Goal: Information Seeking & Learning: Learn about a topic

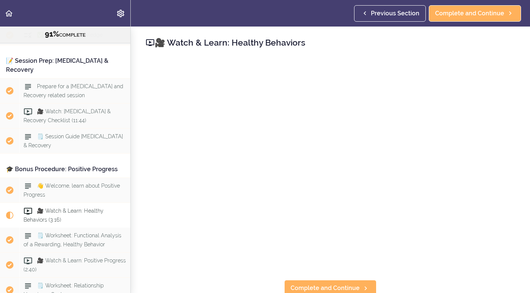
scroll to position [4388, 0]
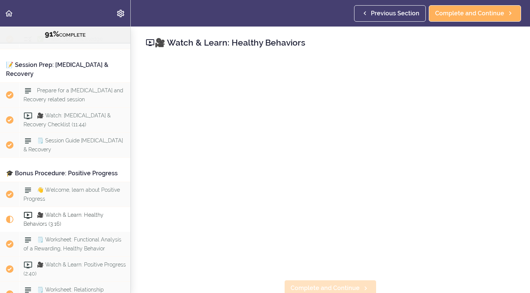
click at [330, 286] on span "Complete and Continue" at bounding box center [325, 287] width 69 height 9
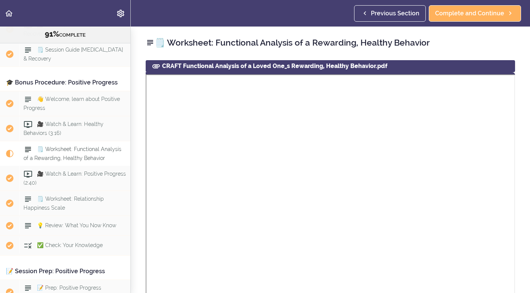
scroll to position [4521, 0]
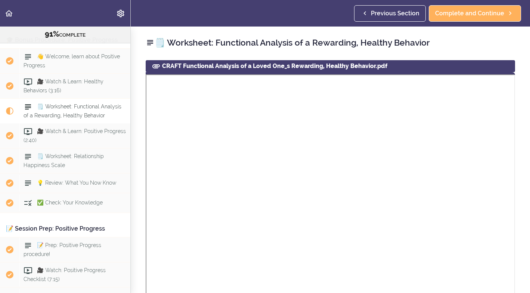
click at [62, 103] on span "🗒️ Worksheet: Functional Analysis of a Rewarding, Healthy Behavior" at bounding box center [73, 110] width 98 height 15
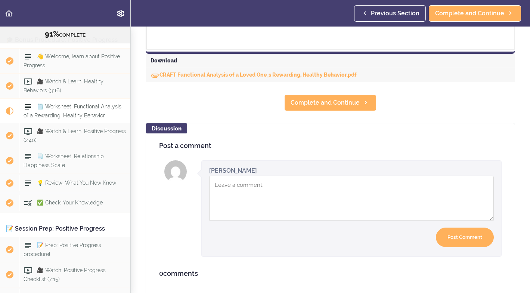
scroll to position [361, 0]
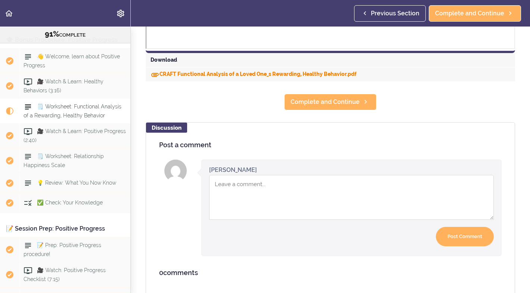
click at [234, 74] on link "CRAFT Functional Analysis of a Loved One_s Rewarding, Healthy Behavior.pdf" at bounding box center [253, 74] width 206 height 6
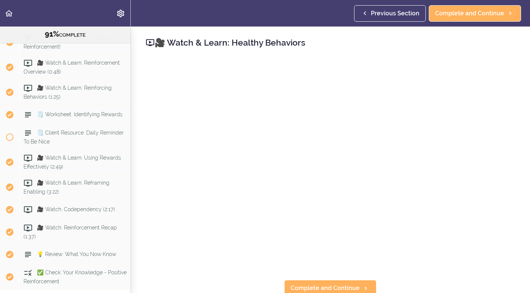
scroll to position [2675, 0]
click at [75, 130] on span "🗒️ Client Resource: Daily Reminder To Be Nice" at bounding box center [74, 137] width 100 height 15
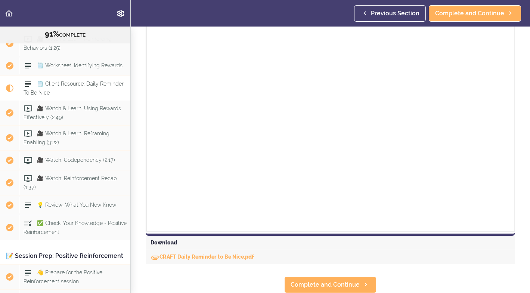
scroll to position [179, 0]
click at [181, 256] on link "CRAFT Daily Reminder to Be Nice.pdf" at bounding box center [201, 257] width 103 height 6
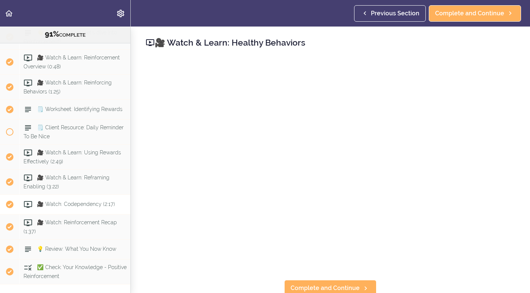
scroll to position [2683, 0]
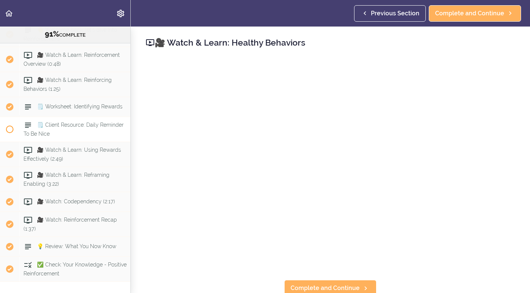
click at [66, 122] on span "🗒️ Client Resource: Daily Reminder To Be Nice" at bounding box center [74, 129] width 100 height 15
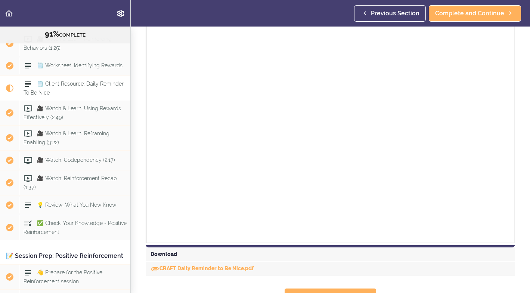
scroll to position [168, 0]
click at [27, 81] on use at bounding box center [28, 83] width 6 height 5
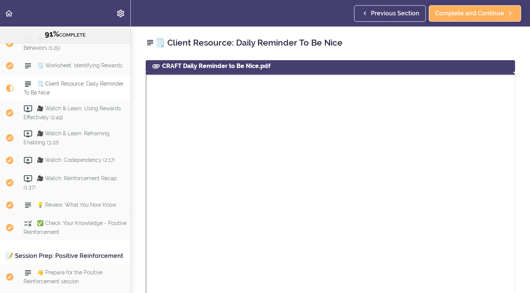
click at [41, 81] on span "🗒️ Client Resource: Daily Reminder To Be Nice" at bounding box center [74, 88] width 100 height 15
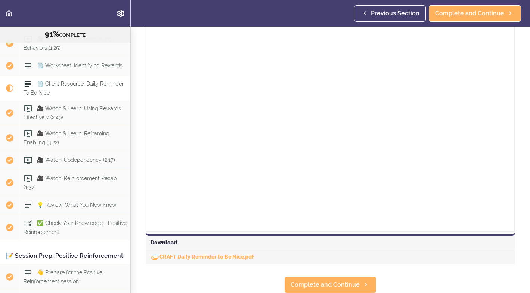
scroll to position [179, 0]
click at [186, 257] on link "CRAFT Daily Reminder to Be Nice.pdf" at bounding box center [201, 257] width 103 height 6
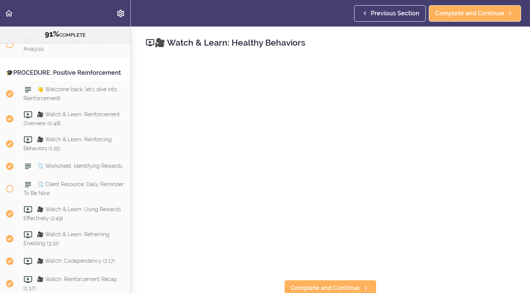
scroll to position [2622, 0]
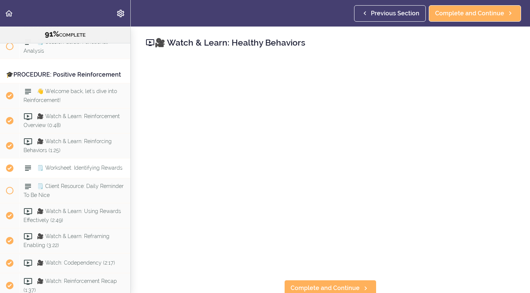
click at [65, 165] on span "🗒️ Worksheet: Identifying Rewards" at bounding box center [80, 168] width 86 height 6
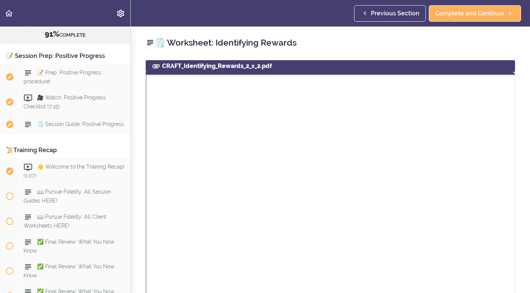
scroll to position [4693, 0]
click at [69, 121] on span "🗒️ Session Guide: Positive Progress" at bounding box center [80, 124] width 87 height 6
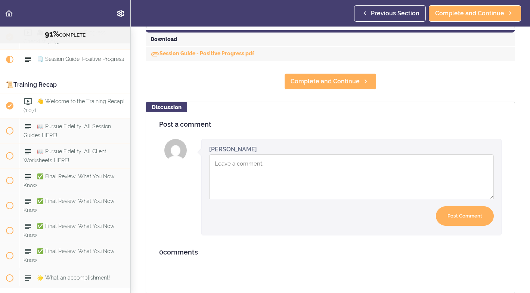
scroll to position [4760, 0]
click at [64, 122] on span "📖 Pursue Fidelity: All Session Guides HERE!" at bounding box center [67, 129] width 87 height 15
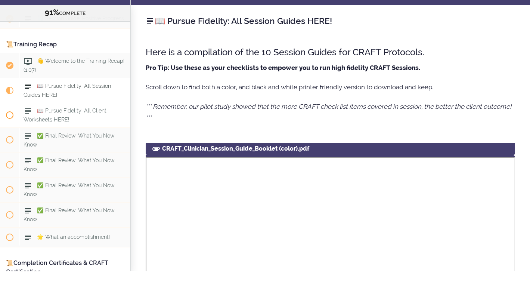
click at [10, 133] on span at bounding box center [9, 136] width 7 height 7
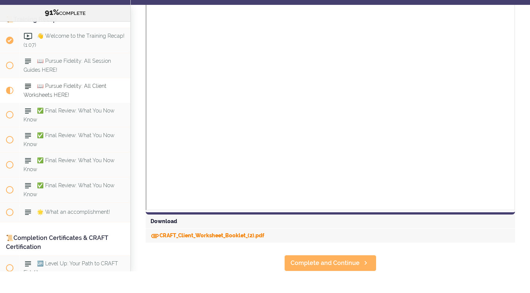
click at [187, 254] on link "CRAFT_Client_Worksheet_Booklet_(2).pdf" at bounding box center [207, 257] width 114 height 6
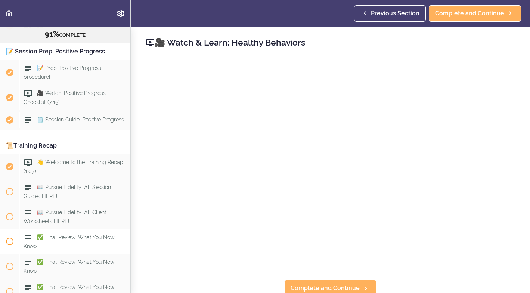
scroll to position [4699, 0]
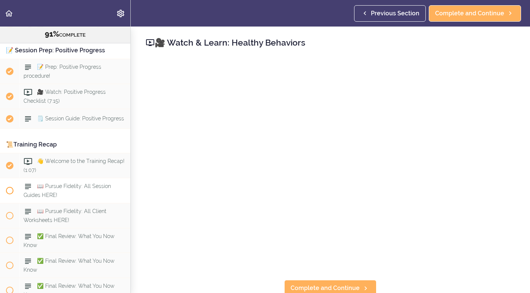
click at [11, 187] on span at bounding box center [9, 190] width 7 height 7
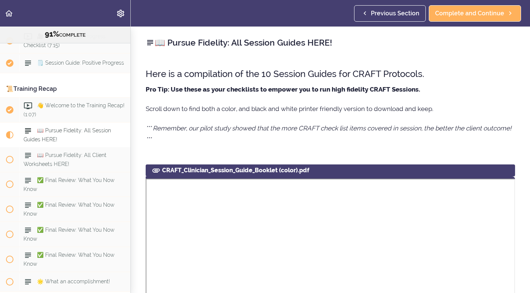
scroll to position [4778, 0]
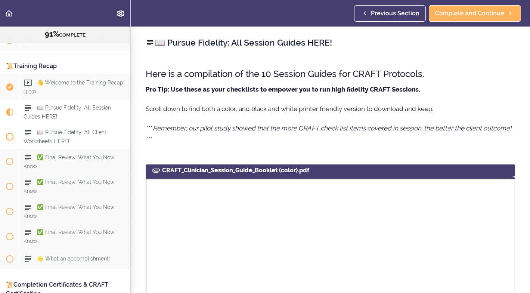
click at [10, 133] on span at bounding box center [9, 136] width 7 height 7
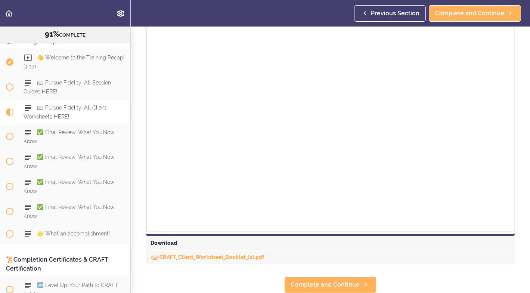
scroll to position [638, 0]
click at [325, 285] on span "Complete and Continue" at bounding box center [325, 284] width 69 height 9
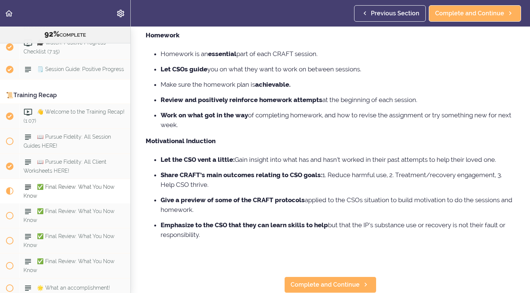
scroll to position [168, 0]
click at [335, 285] on span "Complete and Continue" at bounding box center [325, 284] width 69 height 9
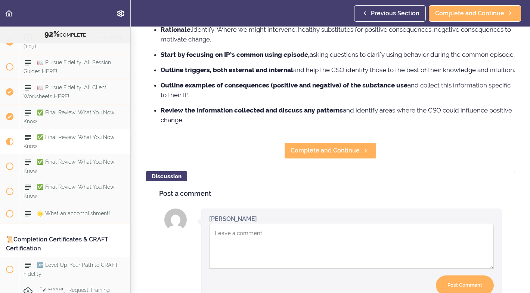
scroll to position [431, 0]
click at [336, 155] on span "Complete and Continue" at bounding box center [325, 150] width 69 height 9
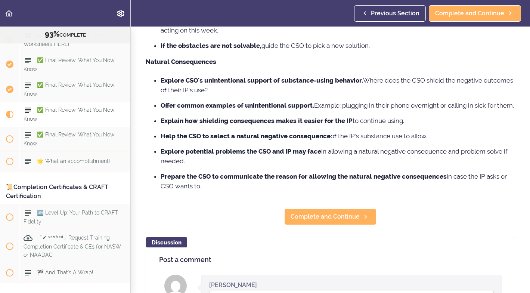
scroll to position [353, 0]
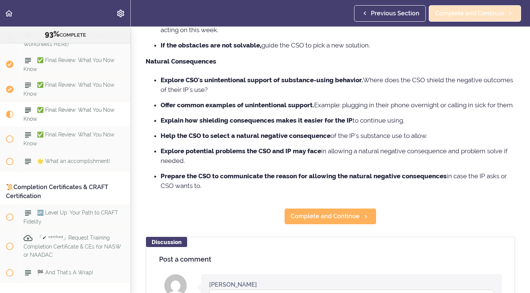
click at [484, 14] on span "Complete and Continue" at bounding box center [469, 13] width 69 height 9
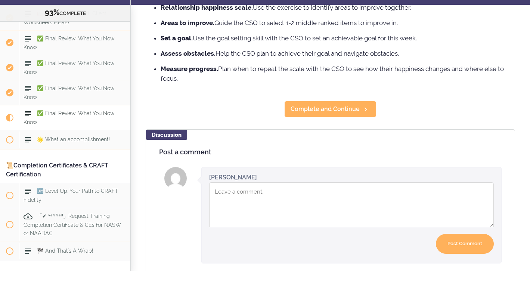
scroll to position [351, 0]
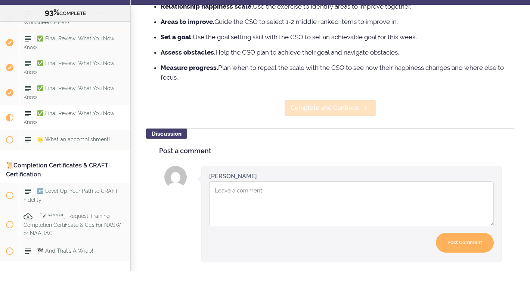
click at [357, 125] on span "Complete and Continue" at bounding box center [325, 129] width 69 height 9
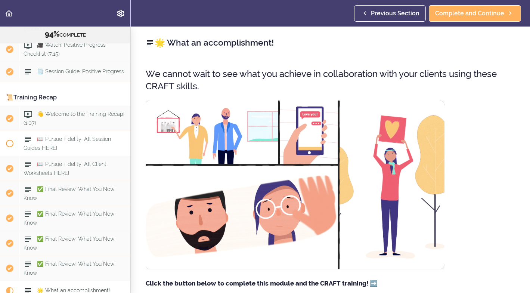
scroll to position [4746, 0]
click at [94, 137] on span "📖 Pursue Fidelity: All Session Guides HERE!" at bounding box center [67, 144] width 87 height 15
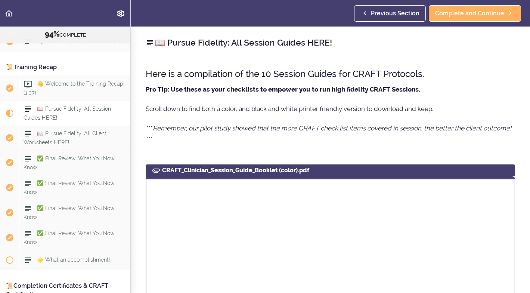
scroll to position [4778, 0]
click at [52, 129] on span "📖 Pursue Fidelity: All Client Worksheets HERE!" at bounding box center [65, 136] width 83 height 15
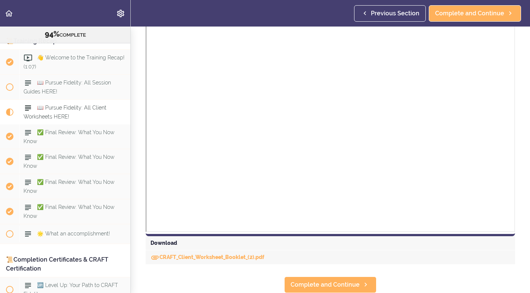
scroll to position [638, 0]
click at [9, 230] on span at bounding box center [9, 233] width 7 height 7
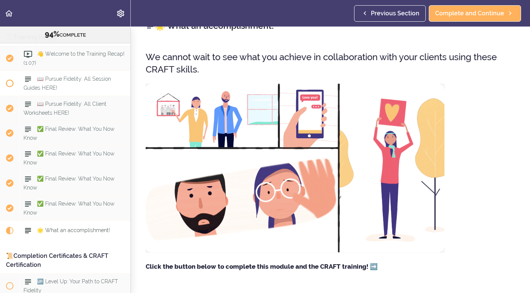
scroll to position [4810, 0]
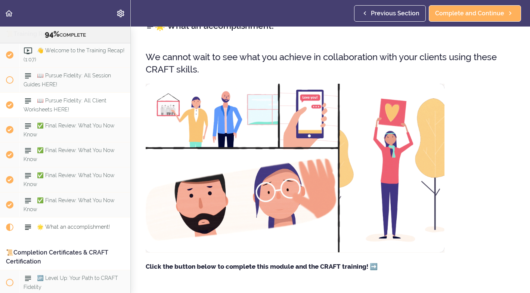
click at [47, 97] on span "📖 Pursue Fidelity: All Client Worksheets HERE!" at bounding box center [65, 104] width 83 height 15
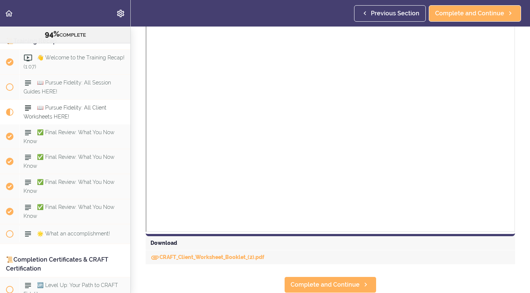
scroll to position [638, 0]
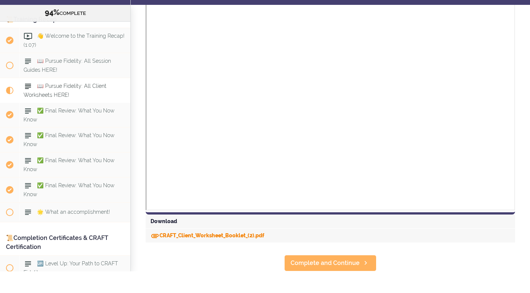
click at [215, 254] on link "CRAFT_Client_Worksheet_Booklet_(2).pdf" at bounding box center [207, 257] width 114 height 6
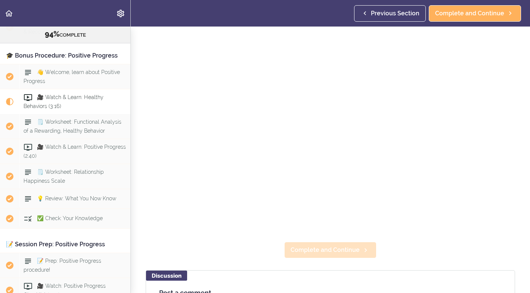
scroll to position [40, 0]
click at [320, 251] on span "Complete and Continue" at bounding box center [325, 247] width 69 height 9
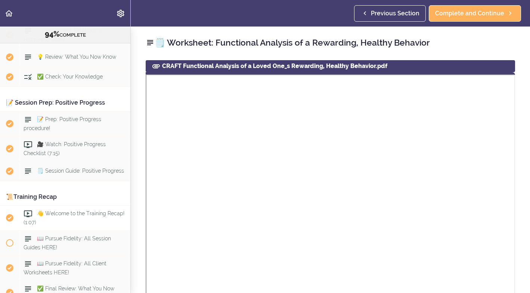
scroll to position [4652, 0]
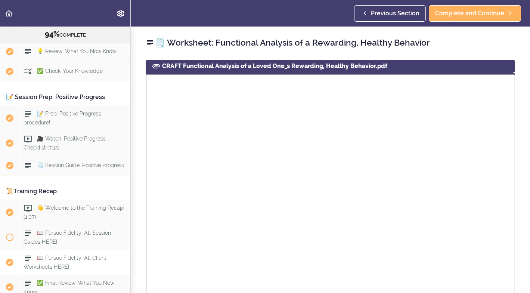
click at [71, 255] on span "📖 Pursue Fidelity: All Client Worksheets HERE!" at bounding box center [65, 262] width 83 height 15
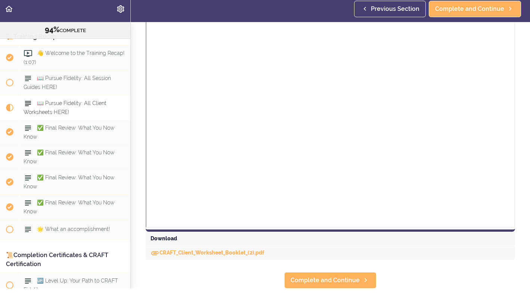
scroll to position [638, 0]
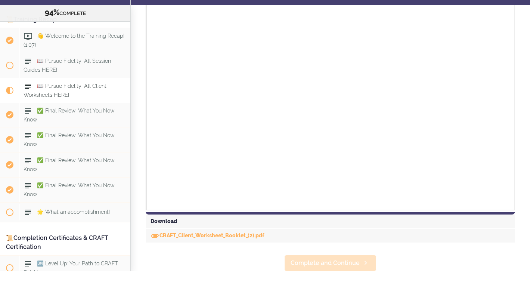
click at [314, 280] on span "Complete and Continue" at bounding box center [325, 284] width 69 height 9
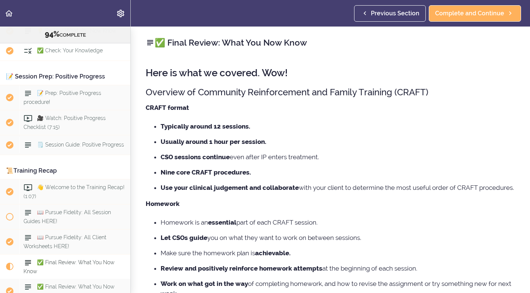
scroll to position [4674, 0]
click at [409, 13] on span "Previous Section" at bounding box center [395, 13] width 49 height 9
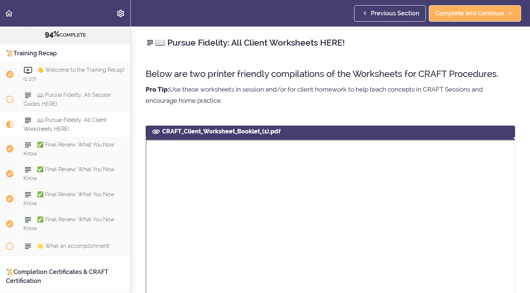
scroll to position [4803, 0]
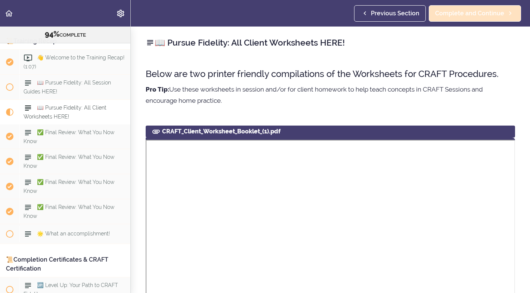
click at [488, 13] on span "Complete and Continue" at bounding box center [469, 13] width 69 height 9
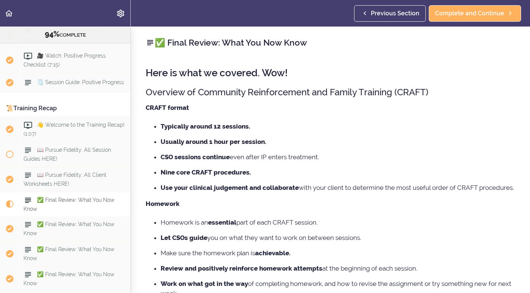
scroll to position [4734, 0]
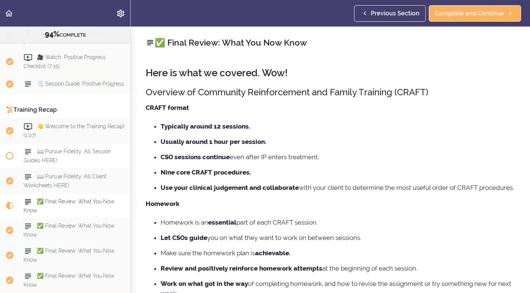
click at [11, 152] on span at bounding box center [9, 155] width 7 height 7
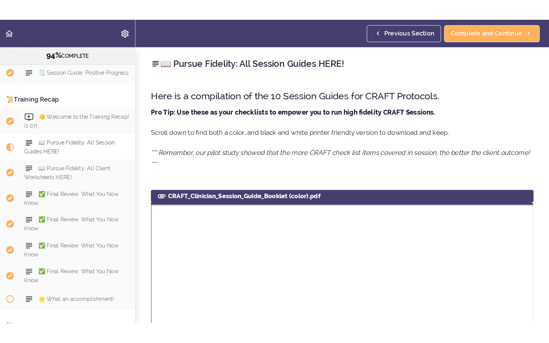
scroll to position [4778, 0]
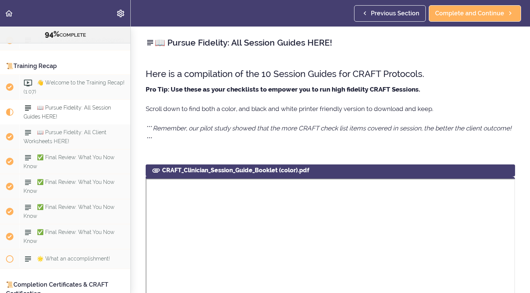
click at [12, 108] on span "Current item" at bounding box center [9, 111] width 7 height 7
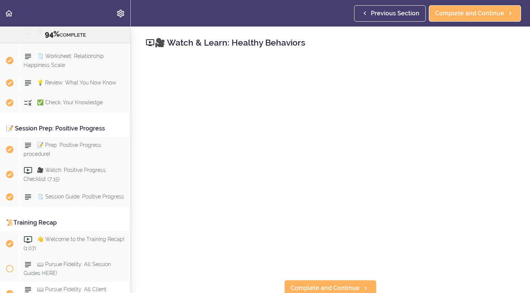
scroll to position [4623, 0]
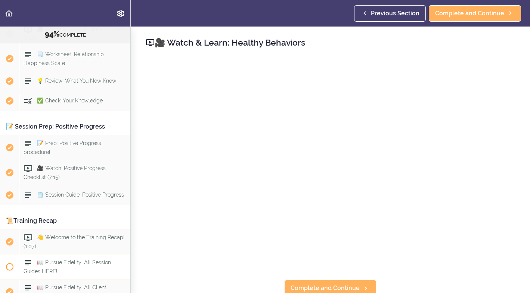
click at [10, 263] on span at bounding box center [9, 266] width 7 height 7
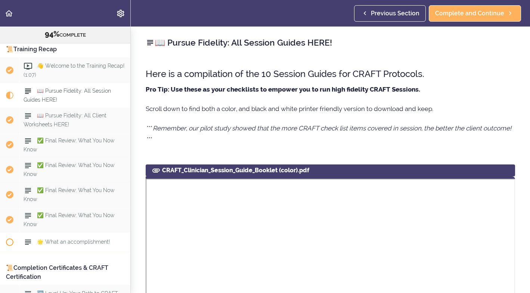
scroll to position [4798, 0]
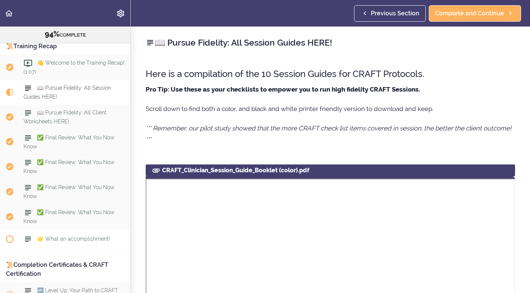
click at [10, 235] on span at bounding box center [9, 238] width 7 height 7
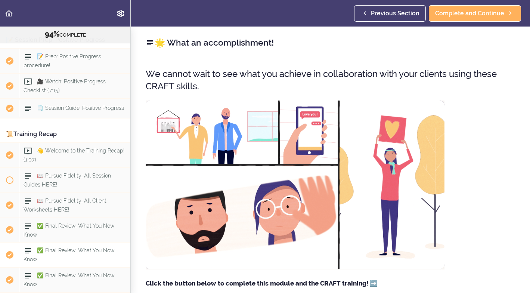
scroll to position [4710, 0]
click at [10, 177] on span at bounding box center [9, 180] width 7 height 7
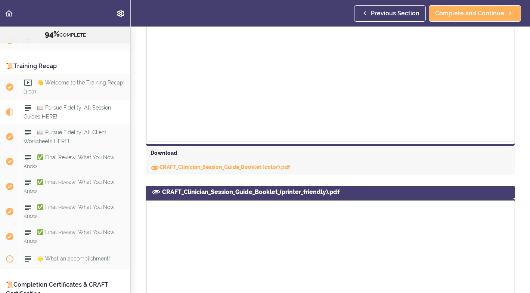
scroll to position [374, 0]
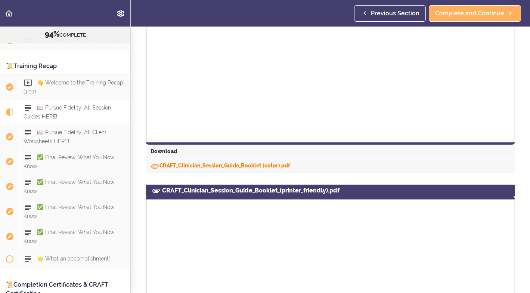
click at [258, 165] on link "CRAFT_Clinician_Session_Guide_Booklet (color).pdf" at bounding box center [220, 165] width 140 height 6
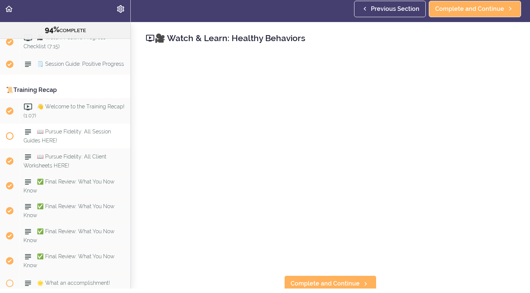
scroll to position [4750, 0]
click at [9, 136] on span at bounding box center [9, 139] width 7 height 7
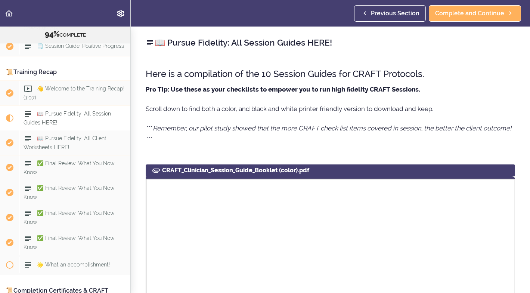
scroll to position [4778, 0]
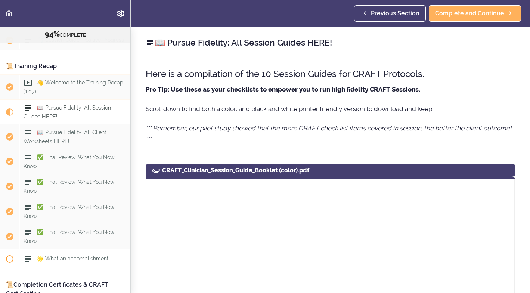
click at [10, 255] on span at bounding box center [9, 258] width 7 height 7
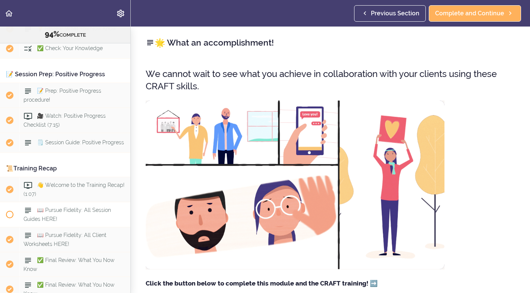
scroll to position [4675, 0]
